Goal: Transaction & Acquisition: Purchase product/service

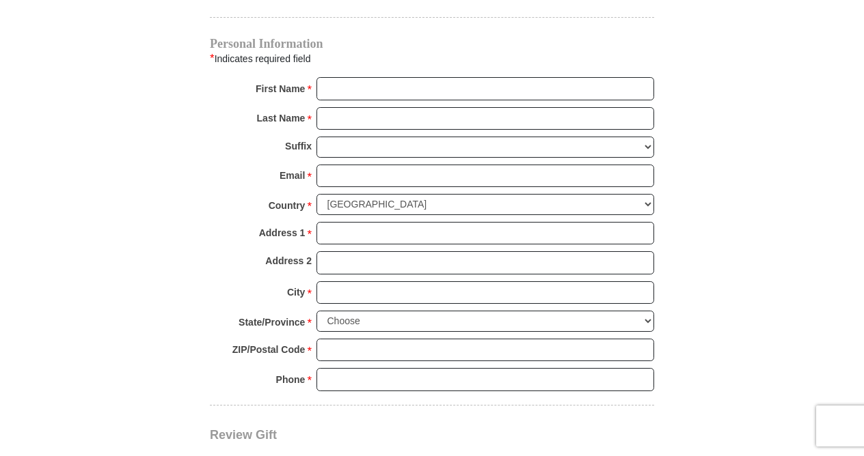
scroll to position [1028, 0]
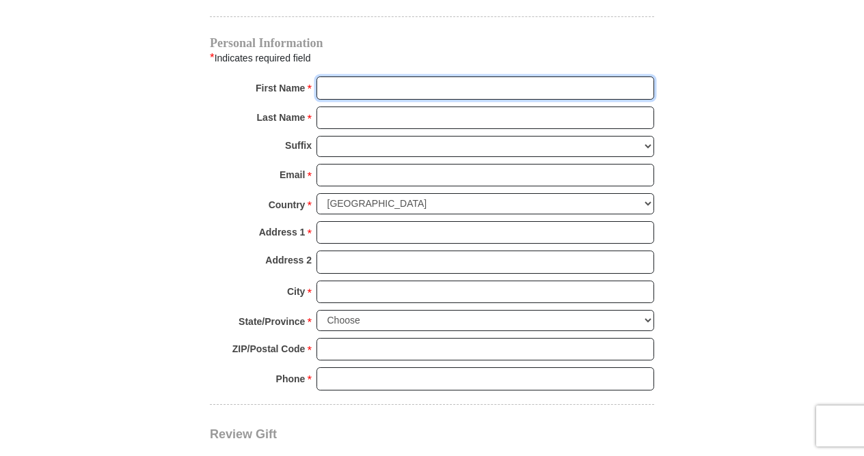
click at [347, 77] on input "First Name *" at bounding box center [484, 88] width 337 height 23
type input "[PERSON_NAME]"
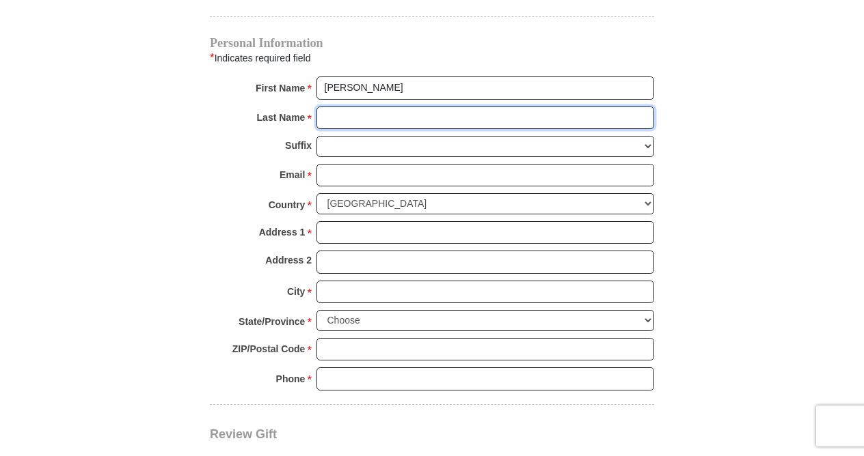
type input "[GEOGRAPHIC_DATA]"
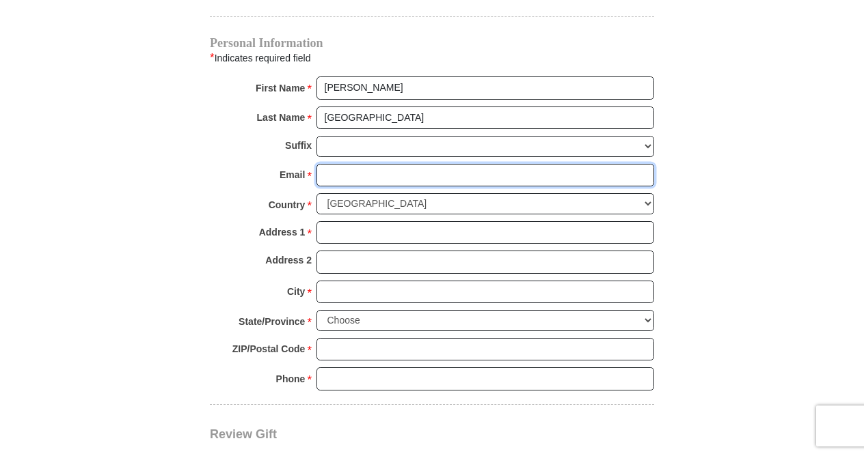
type input "[EMAIL_ADDRESS][DOMAIN_NAME]"
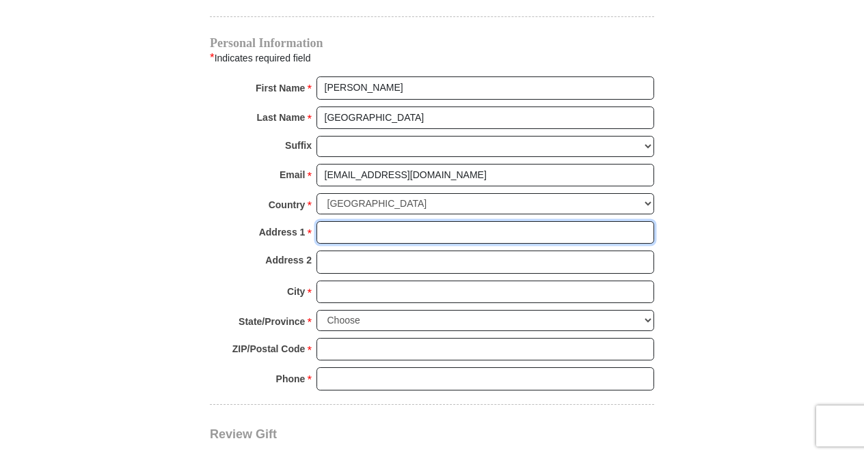
type input "[STREET_ADDRESS][PERSON_NAME]"
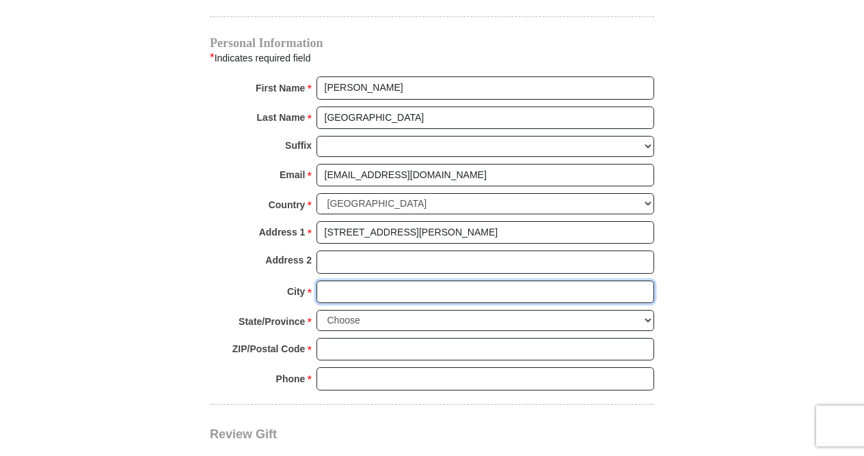
type input "Azle"
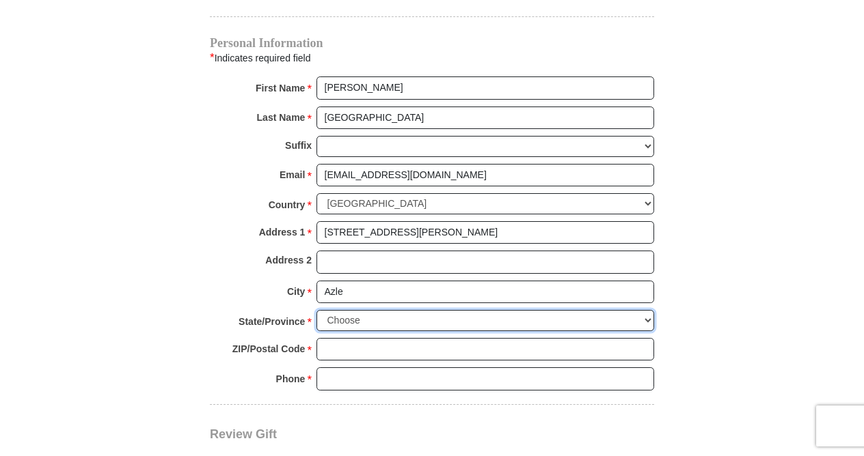
select select "[GEOGRAPHIC_DATA]"
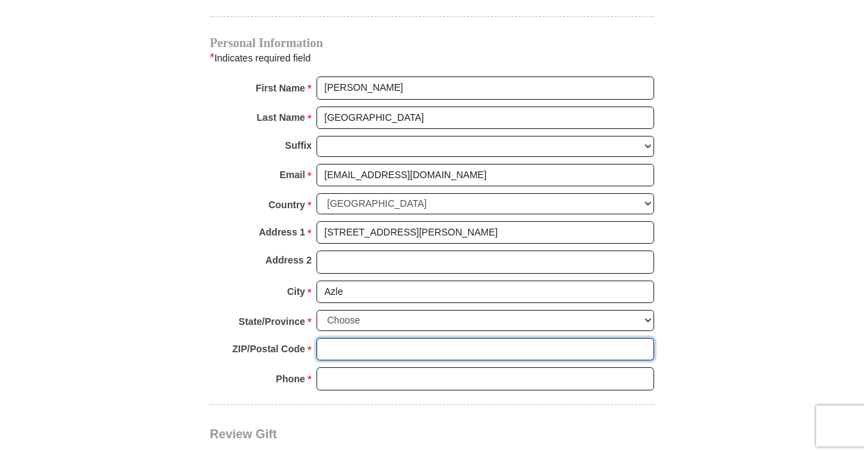
type input "76020"
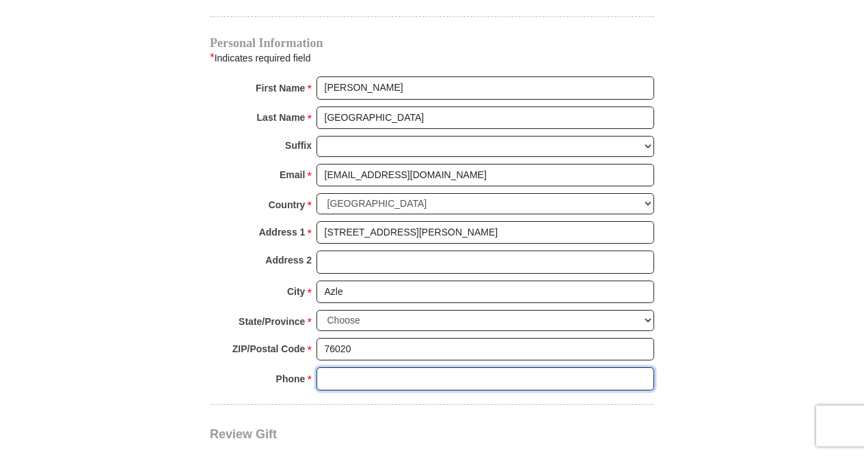
type input "8172296804"
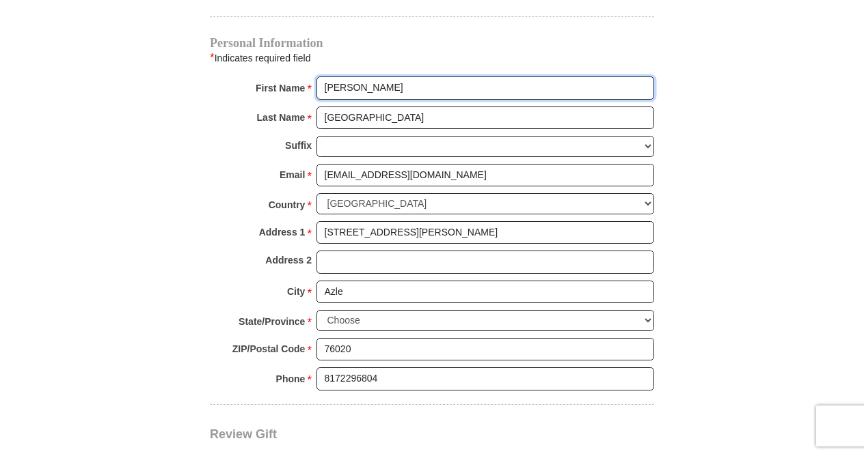
radio input "true"
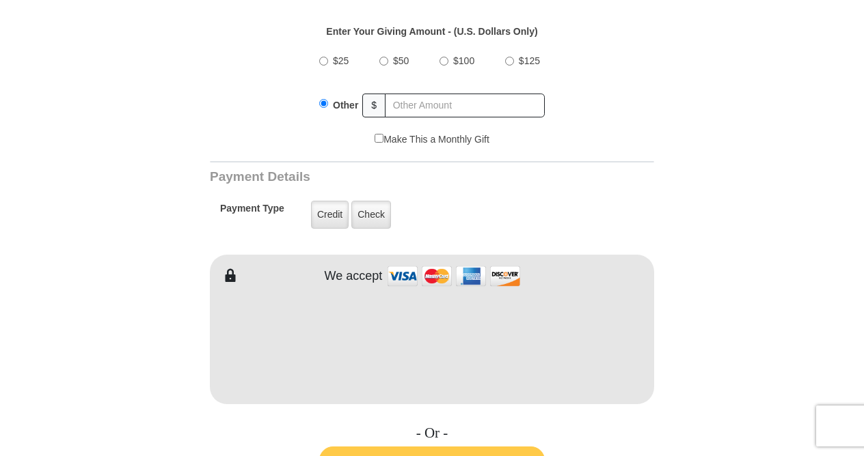
scroll to position [533, 0]
click at [381, 57] on input "$50" at bounding box center [383, 61] width 9 height 9
radio input "true"
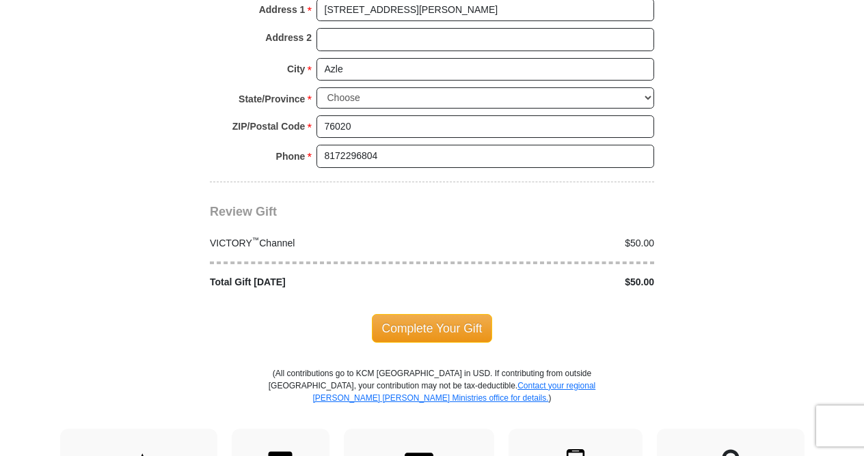
scroll to position [1254, 0]
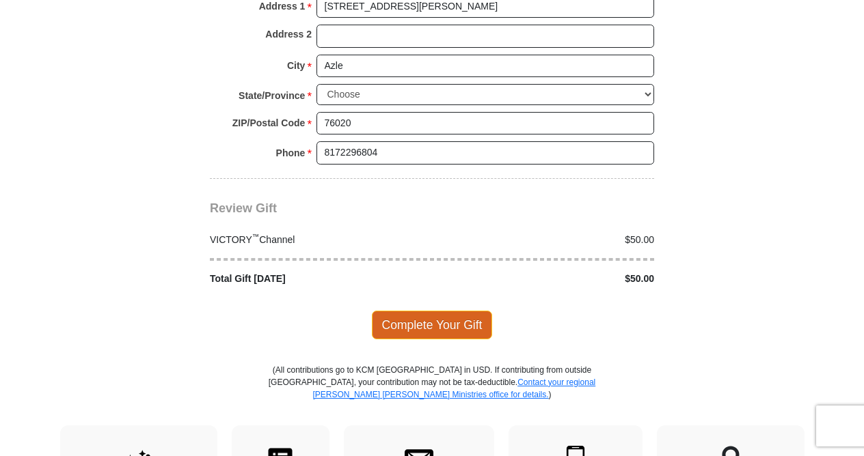
click at [430, 311] on span "Complete Your Gift" at bounding box center [432, 325] width 121 height 29
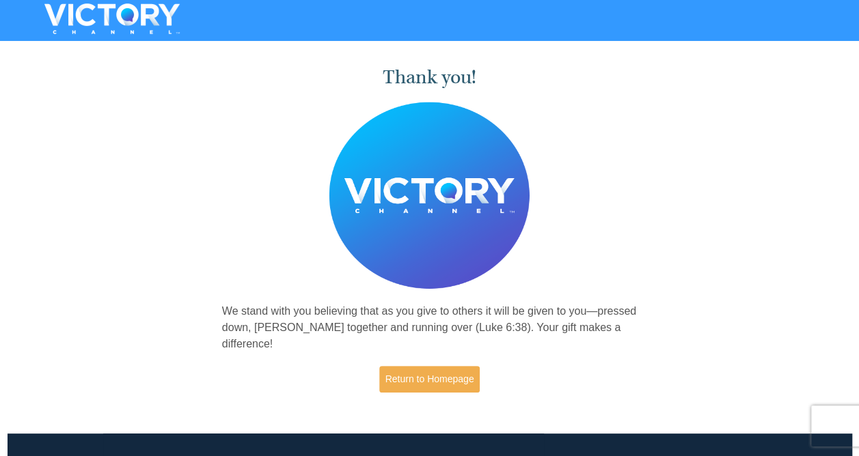
click at [597, 204] on div "Thank you! We stand with you believing that as you give to others it will be gi…" at bounding box center [430, 224] width 430 height 357
